Goal: Check status: Check status

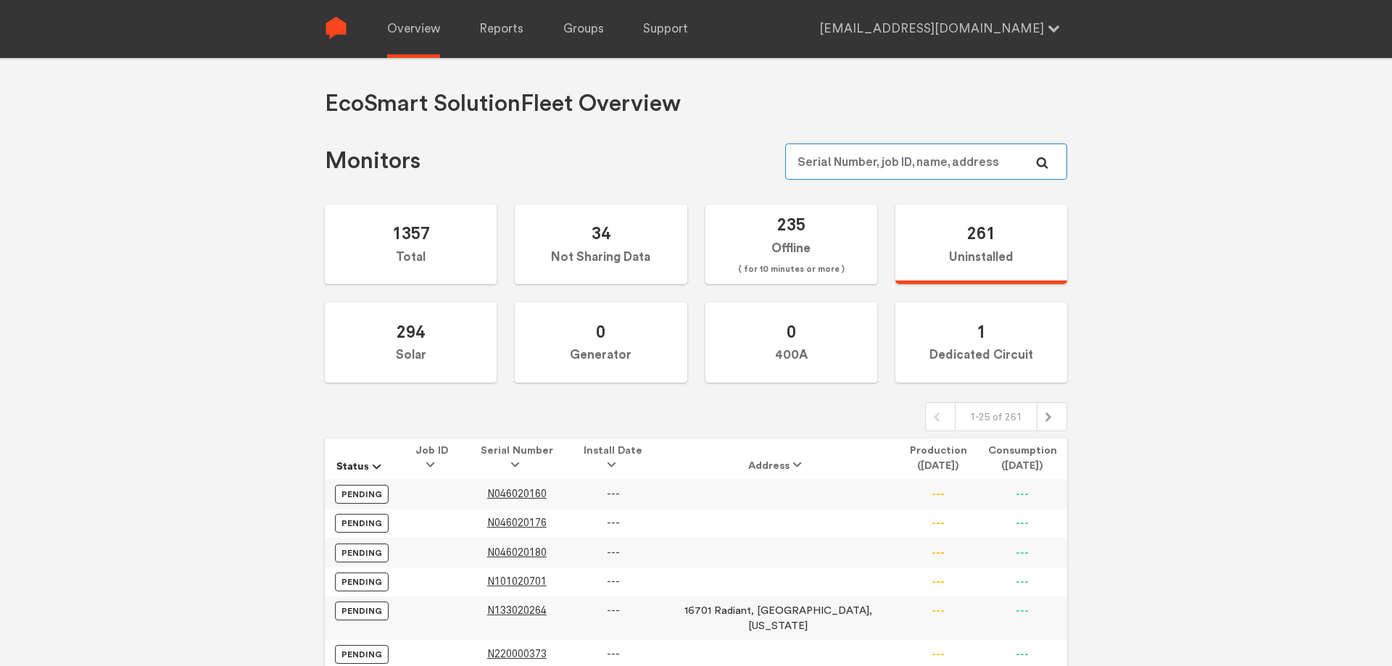
click at [842, 167] on input "text" at bounding box center [926, 162] width 282 height 36
paste input "N144020741"
type input "N144020741"
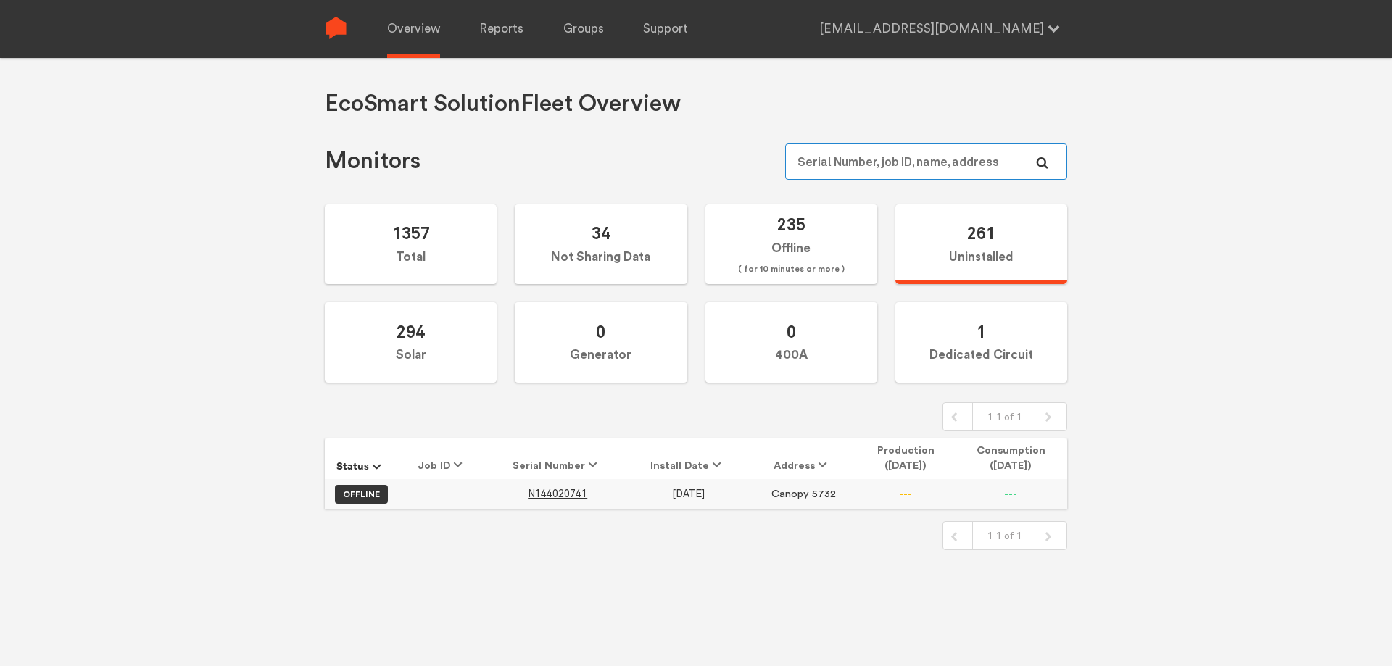
click at [939, 157] on input "text" at bounding box center [926, 162] width 282 height 36
paste input "N147020563"
type input "N147020563"
click at [949, 158] on input "text" at bounding box center [926, 162] width 282 height 36
paste input "N144020918"
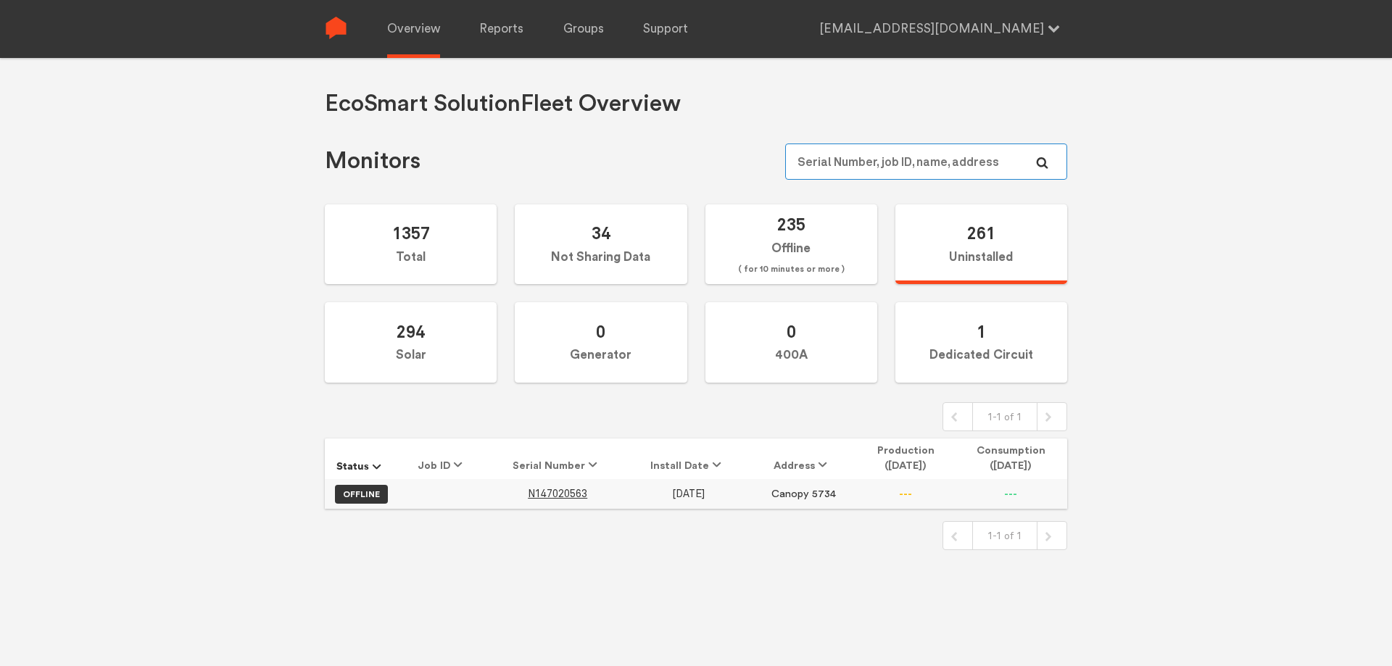
type input "N144020918"
click at [845, 155] on input "text" at bounding box center [926, 162] width 282 height 36
paste input "N144020985"
type input "N144020985"
click at [855, 167] on input "text" at bounding box center [926, 162] width 282 height 36
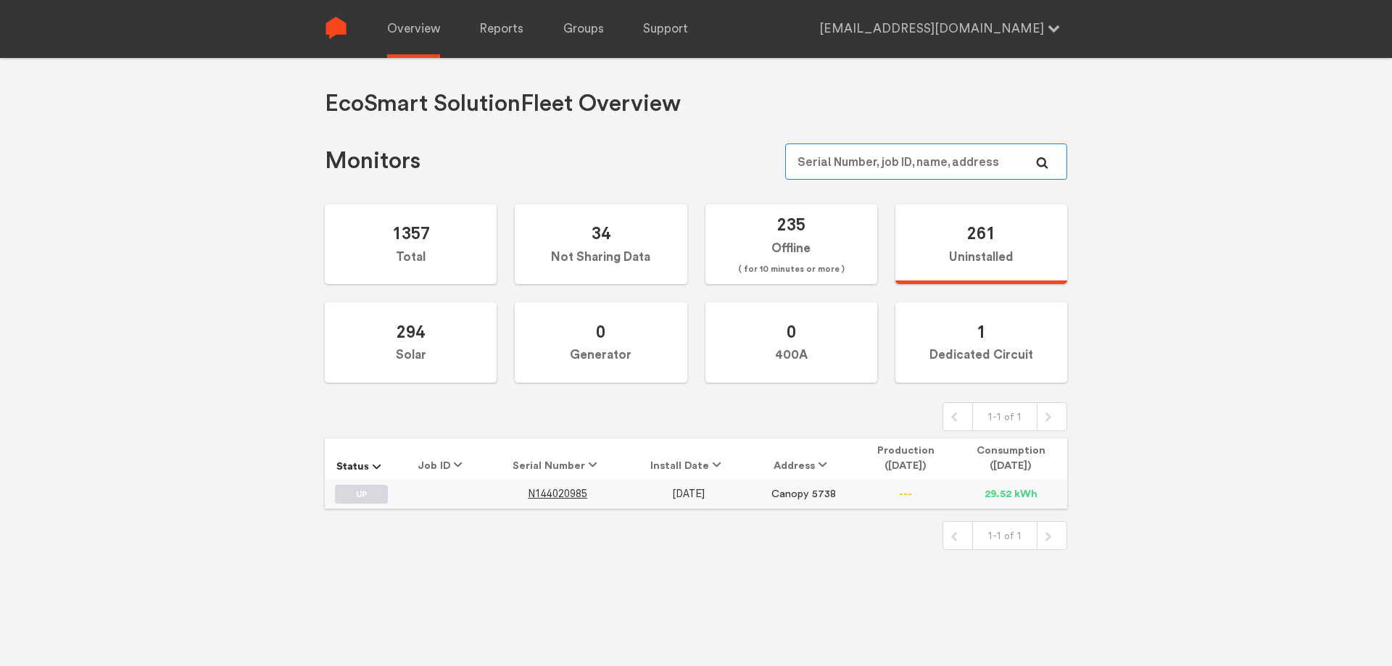
paste input "N147020526"
type input "N147020526"
click at [892, 162] on input "text" at bounding box center [926, 162] width 282 height 36
paste input "N144020741"
type input "N144020741"
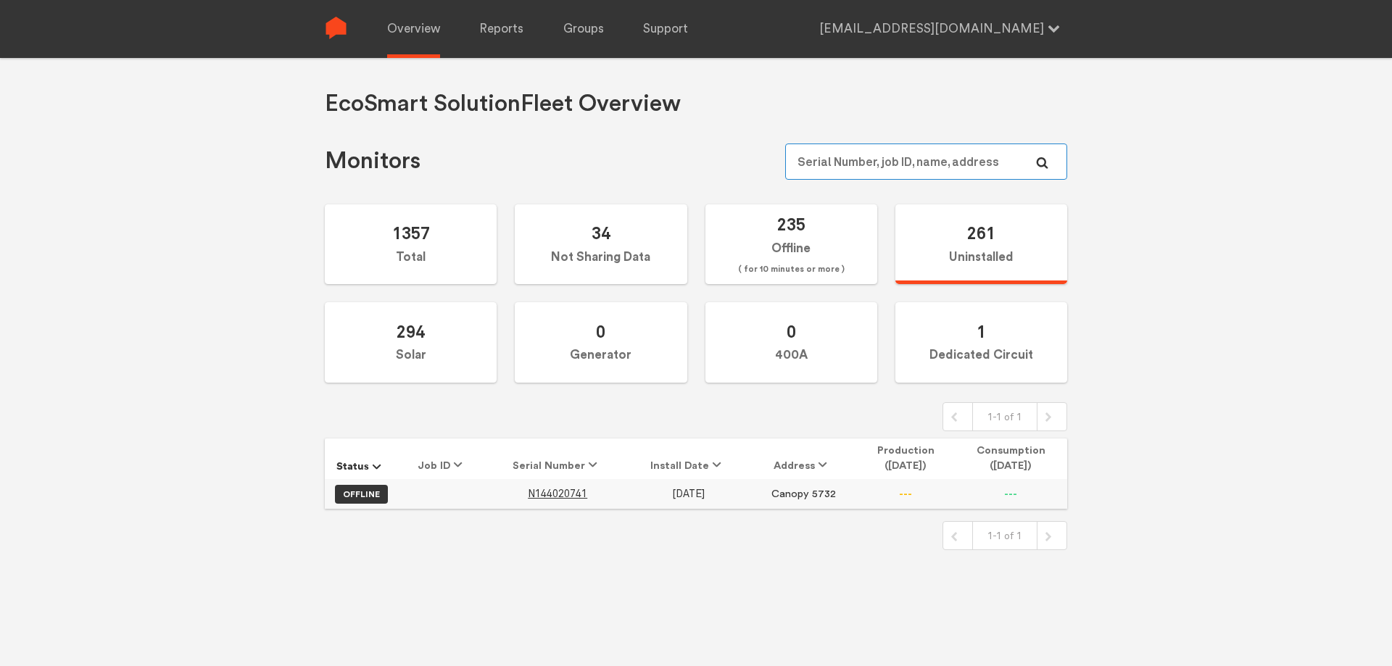
click at [798, 149] on input "text" at bounding box center [926, 162] width 282 height 36
paste input "N147020563"
type input "N147020563"
click at [826, 160] on input "text" at bounding box center [926, 162] width 282 height 36
paste input "N144020918"
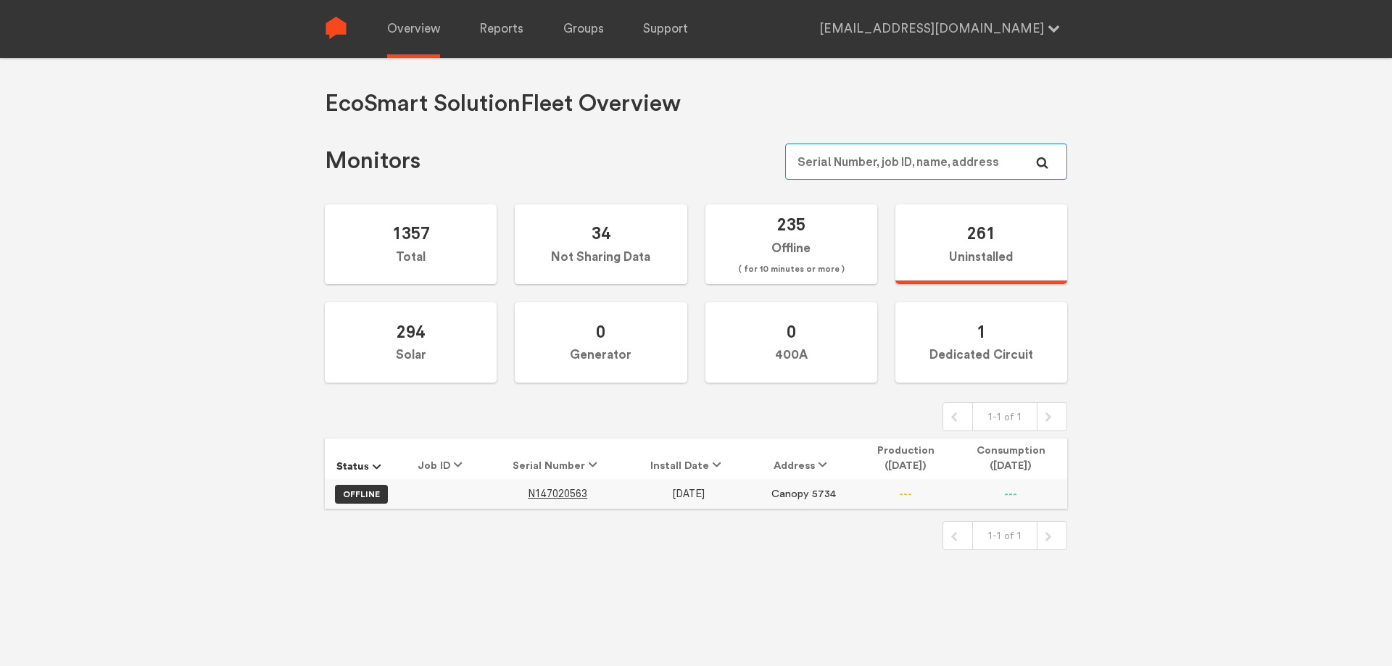
type input "N144020918"
